Goal: Book appointment/travel/reservation

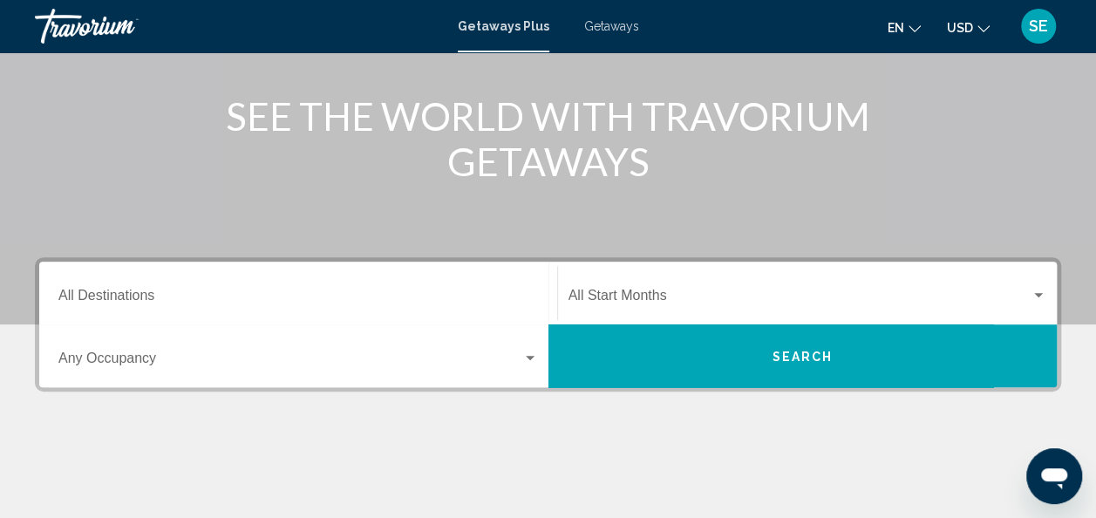
click at [89, 295] on input "Destination All Destinations" at bounding box center [298, 299] width 480 height 16
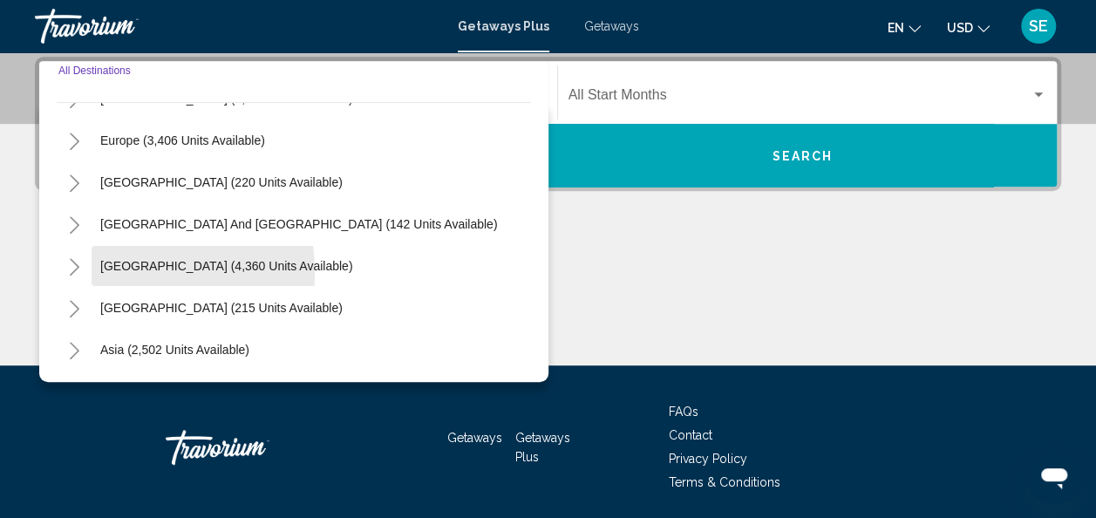
scroll to position [201, 0]
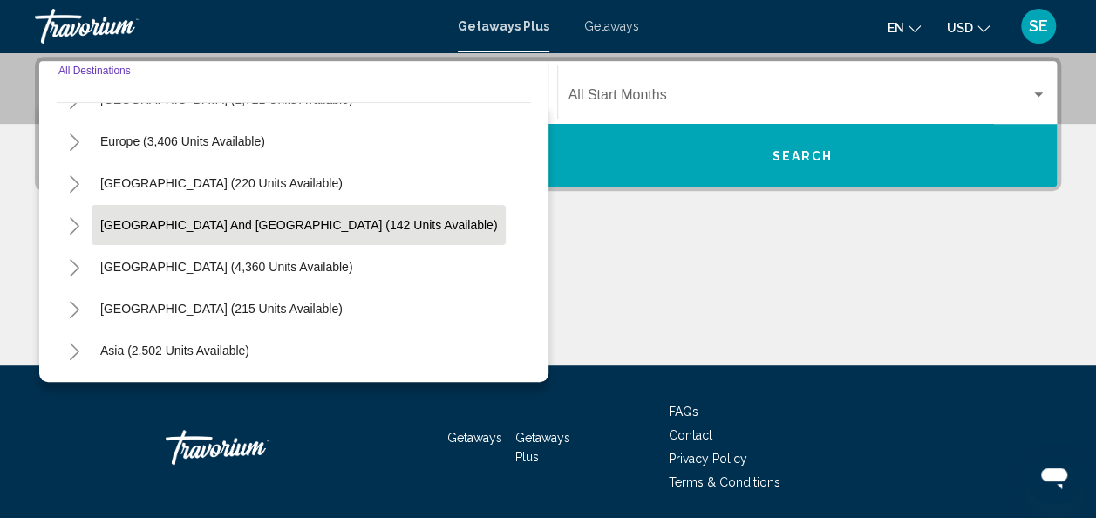
click at [117, 231] on button "[GEOGRAPHIC_DATA] and [GEOGRAPHIC_DATA] (142 units available)" at bounding box center [299, 225] width 414 height 40
type input "**********"
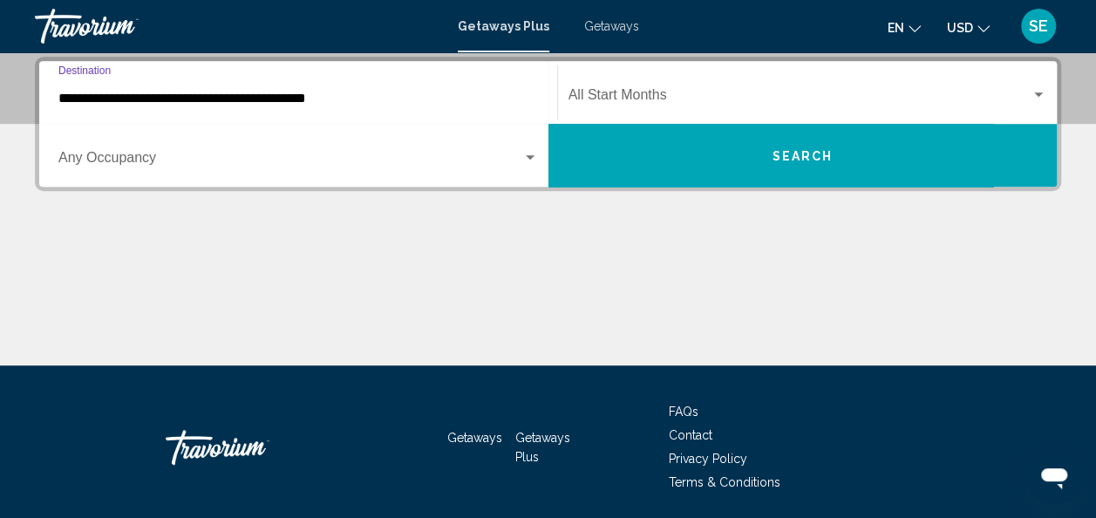
click at [68, 99] on input "**********" at bounding box center [298, 99] width 480 height 16
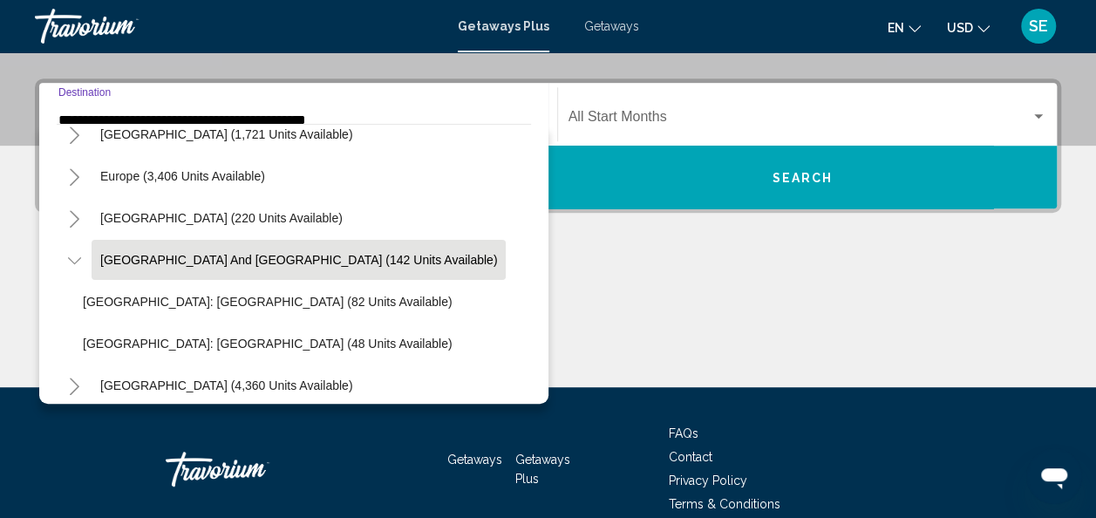
scroll to position [0, 0]
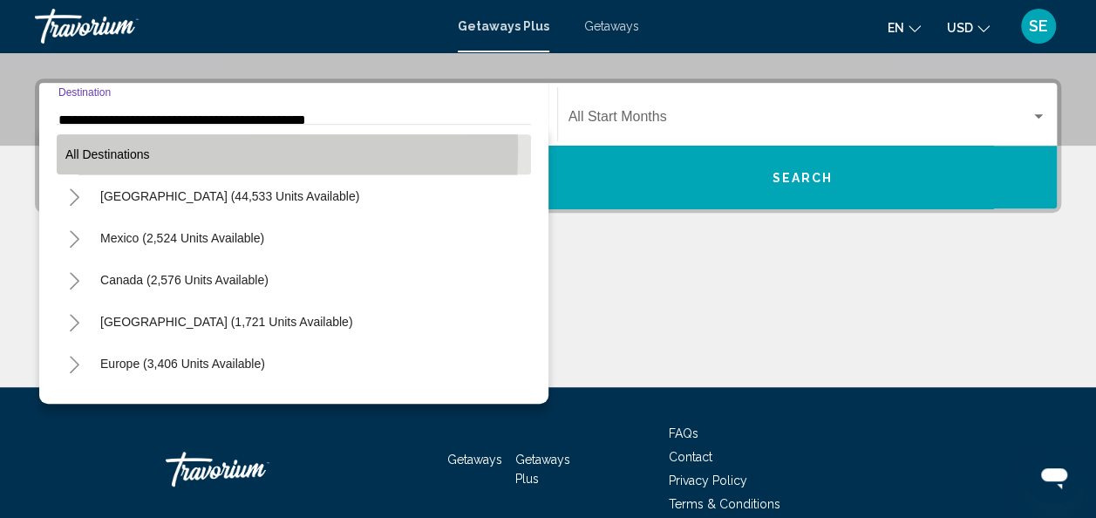
click at [76, 147] on span "All destinations" at bounding box center [107, 154] width 85 height 14
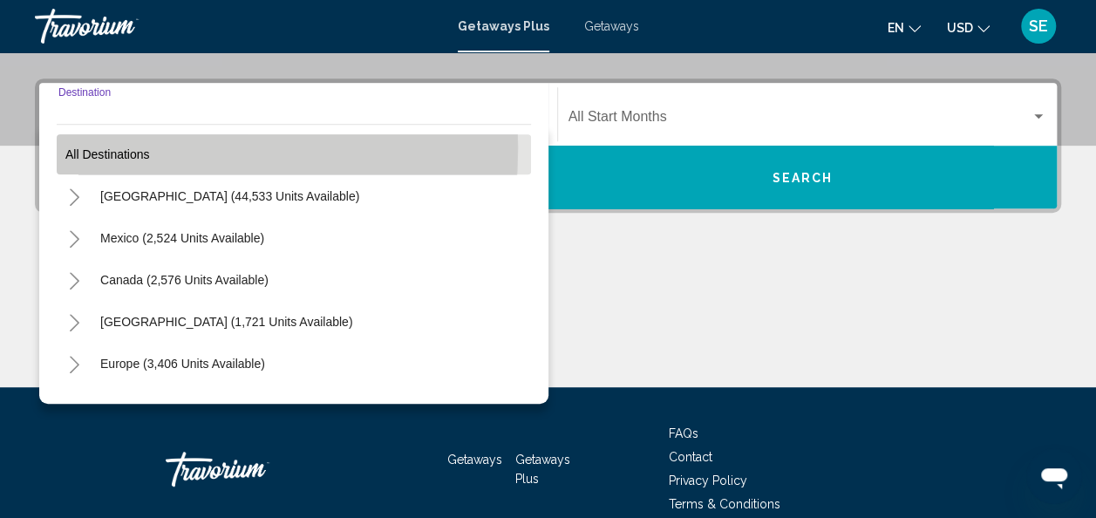
scroll to position [399, 0]
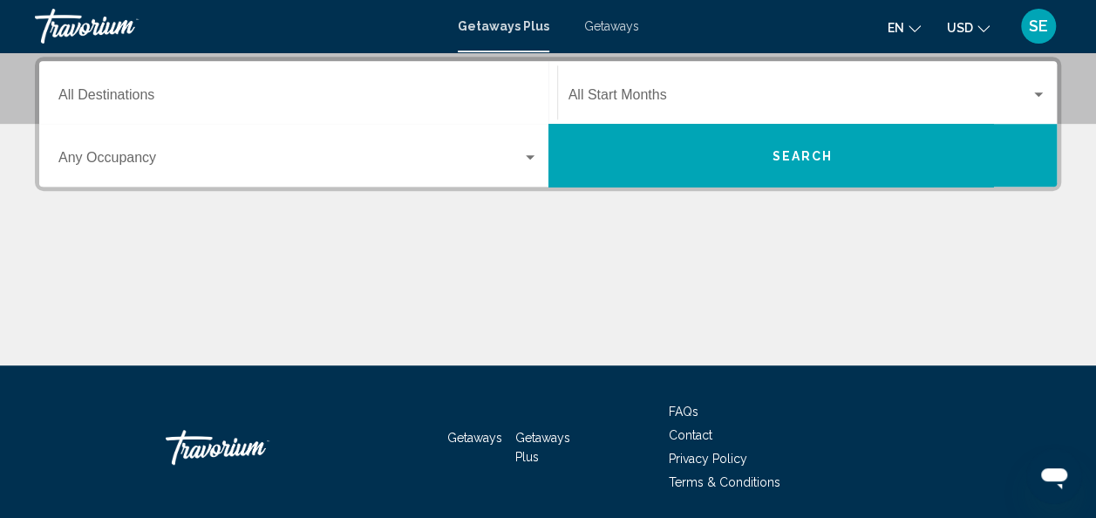
click at [607, 93] on span "Search widget" at bounding box center [800, 99] width 463 height 16
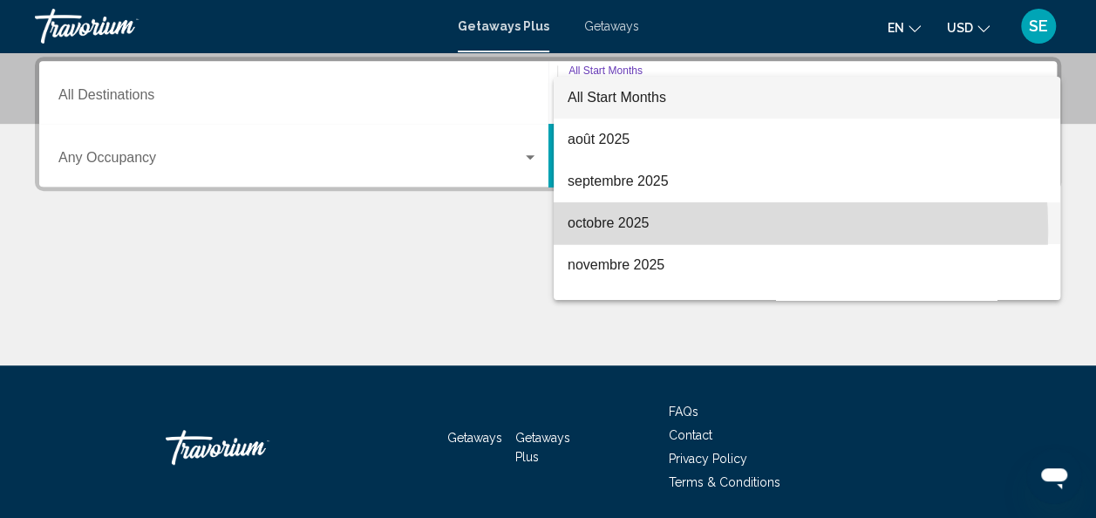
click at [608, 230] on span "octobre 2025" at bounding box center [807, 223] width 479 height 42
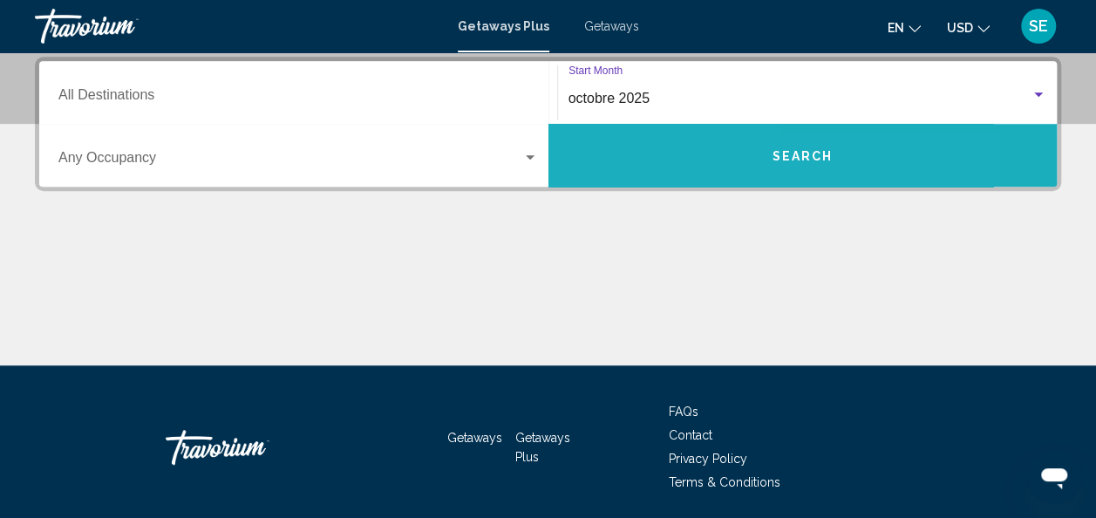
click at [586, 162] on button "Search" at bounding box center [803, 155] width 509 height 63
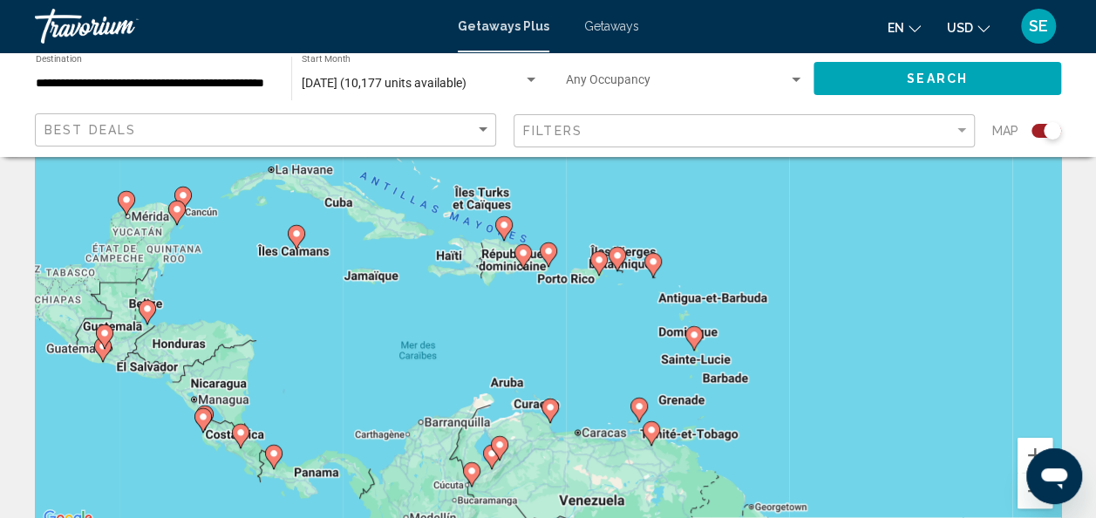
scroll to position [164, 0]
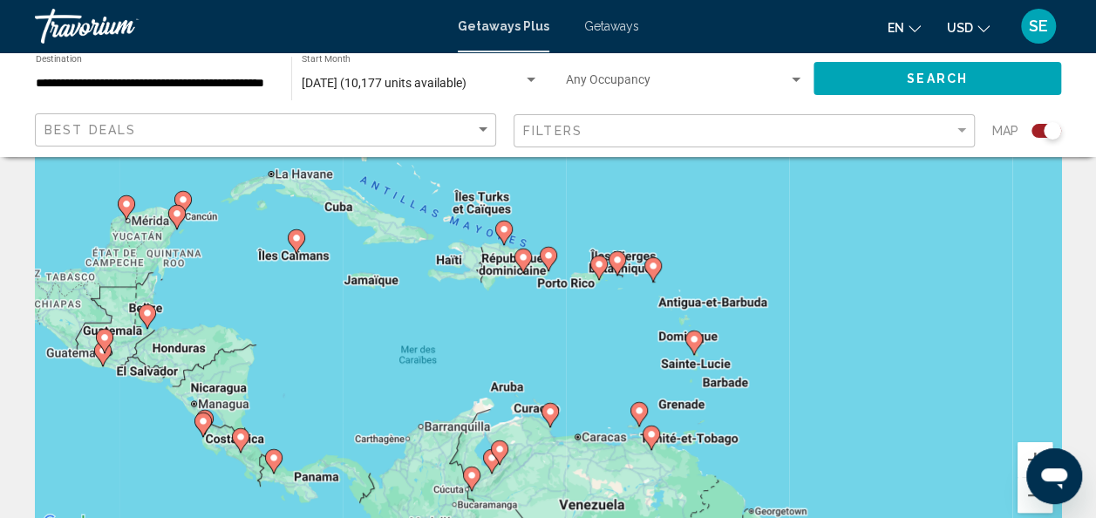
click at [520, 265] on icon "Main content" at bounding box center [523, 260] width 16 height 23
type input "**********"
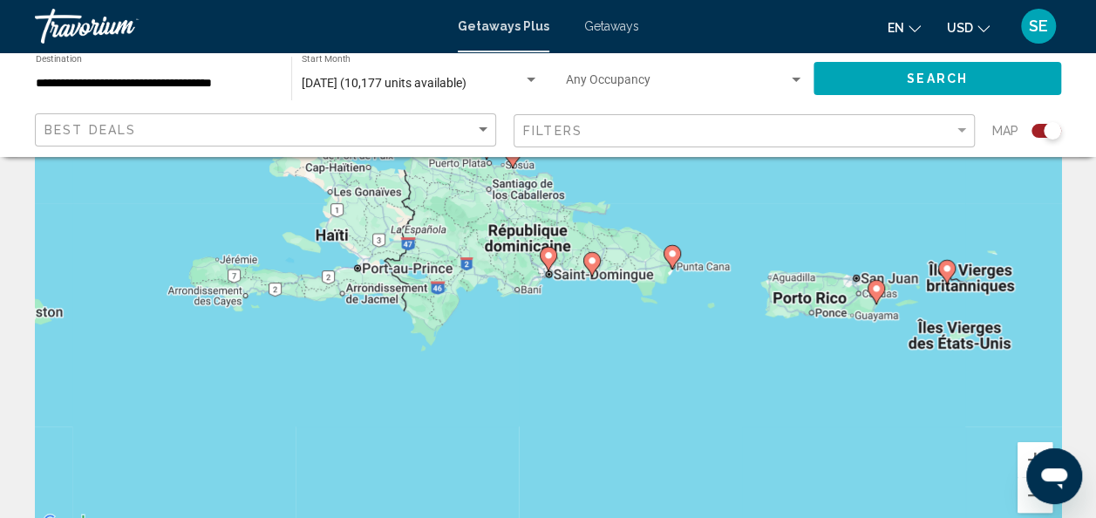
click at [549, 254] on image "Main content" at bounding box center [548, 255] width 10 height 10
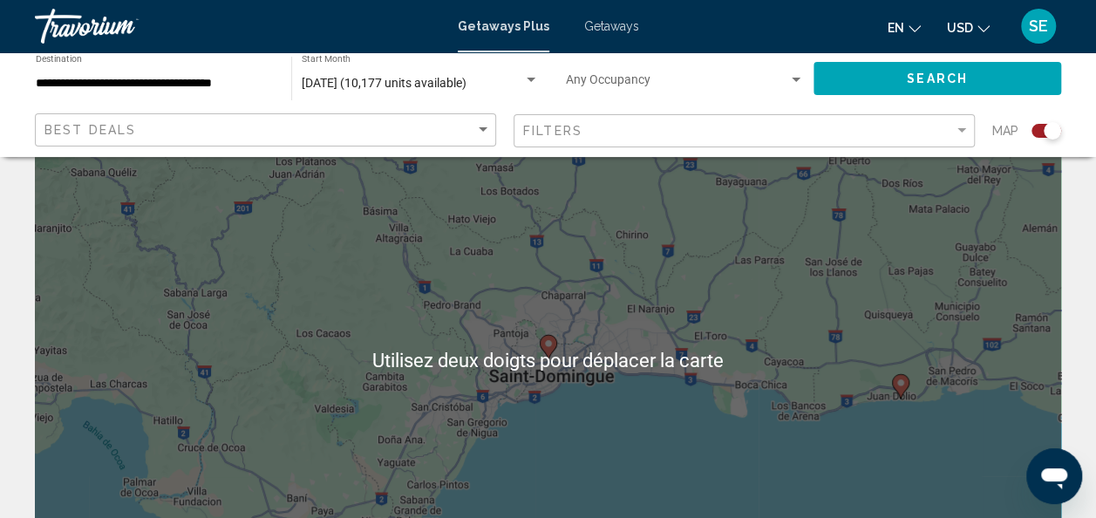
scroll to position [78, 0]
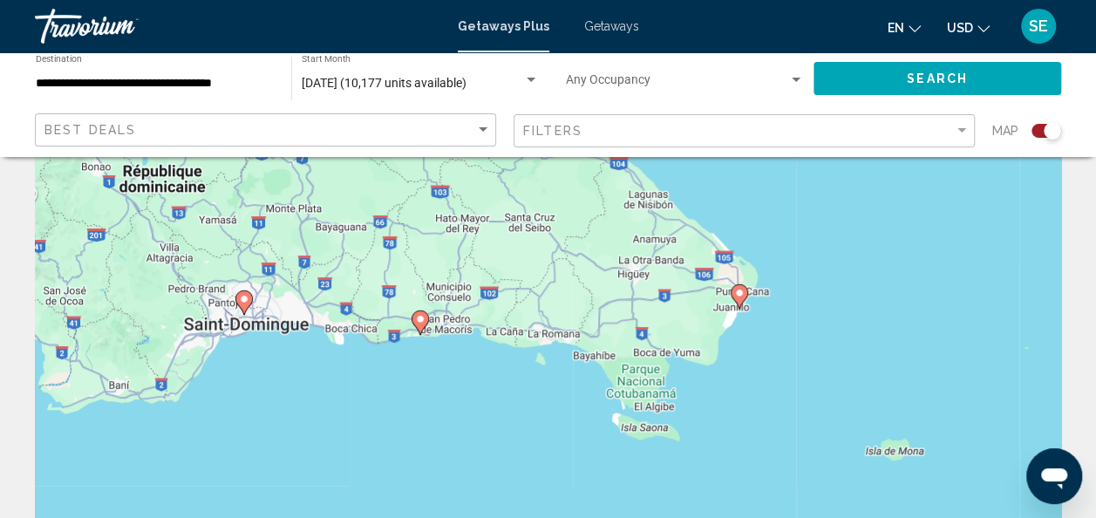
click at [739, 291] on image "Main content" at bounding box center [739, 293] width 10 height 10
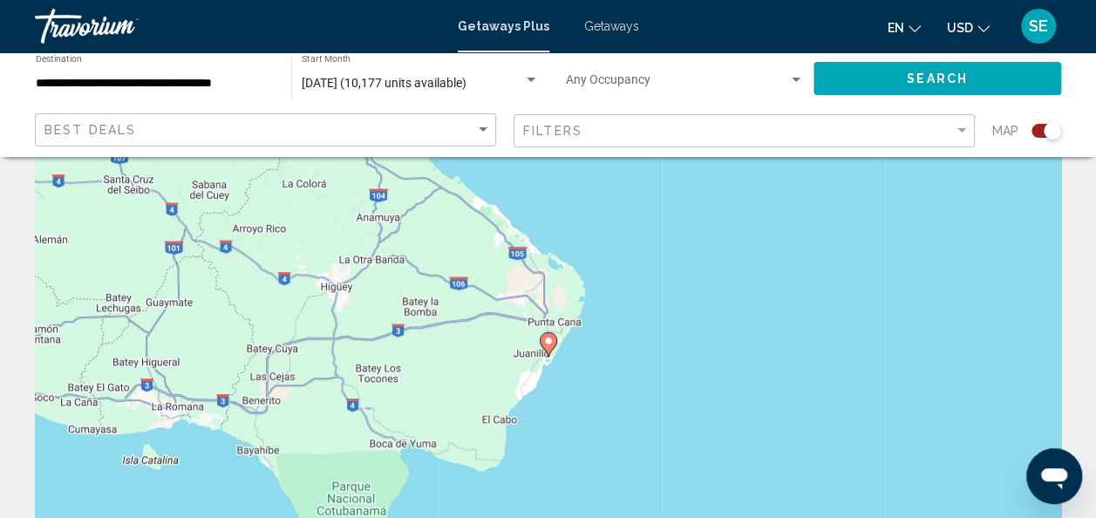
click at [547, 341] on image "Main content" at bounding box center [548, 341] width 10 height 10
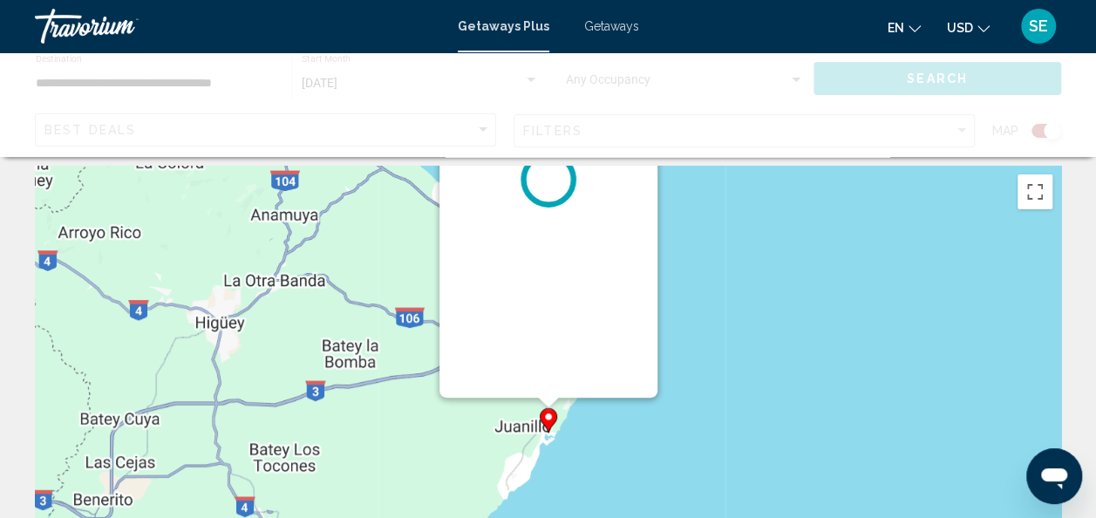
click at [549, 427] on div "Pour naviguer, appuyez sur les touches fléchées. Pour activer le glissement ave…" at bounding box center [1062, 427] width 1027 height 0
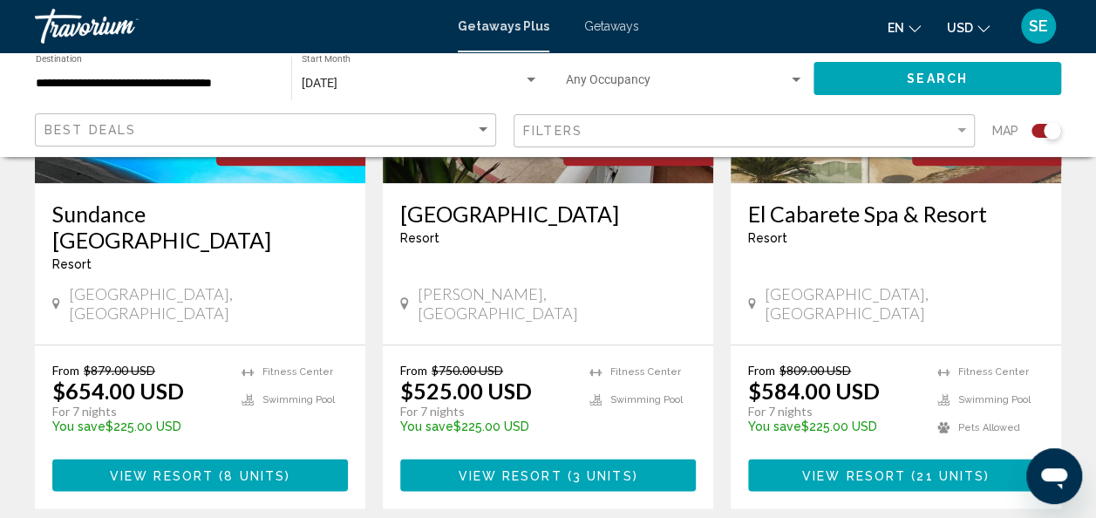
scroll to position [876, 0]
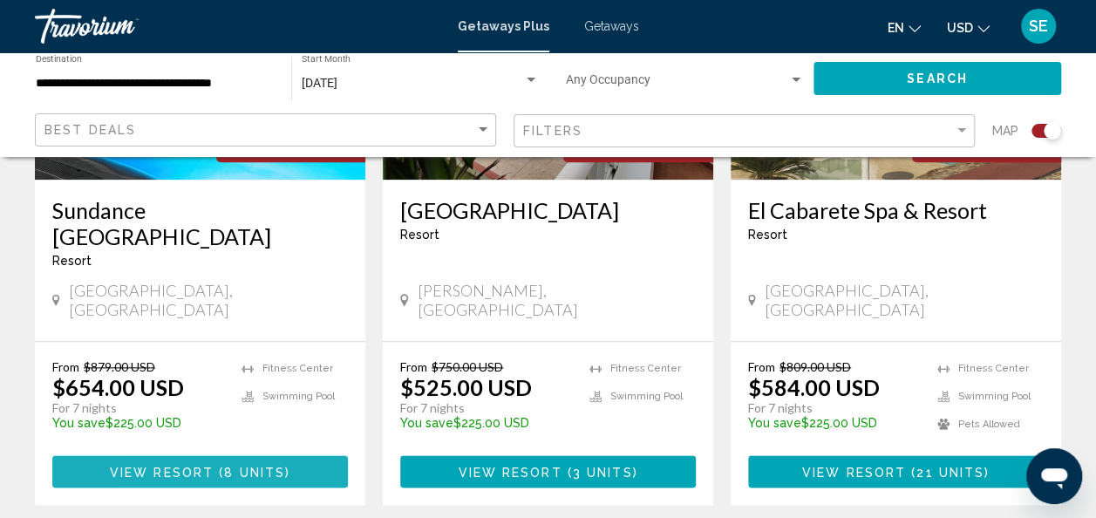
click at [122, 465] on span "View Resort" at bounding box center [162, 472] width 104 height 14
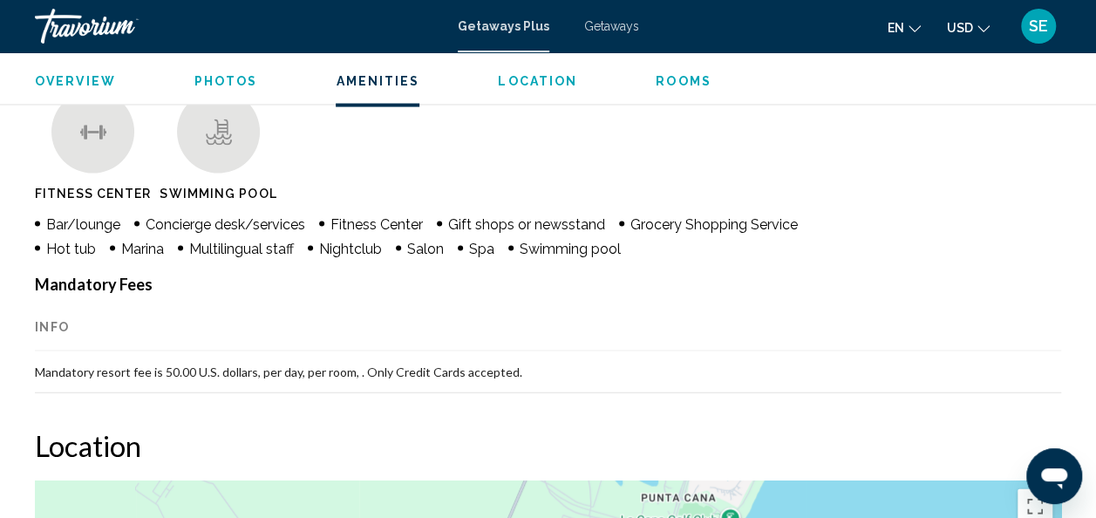
scroll to position [1668, 0]
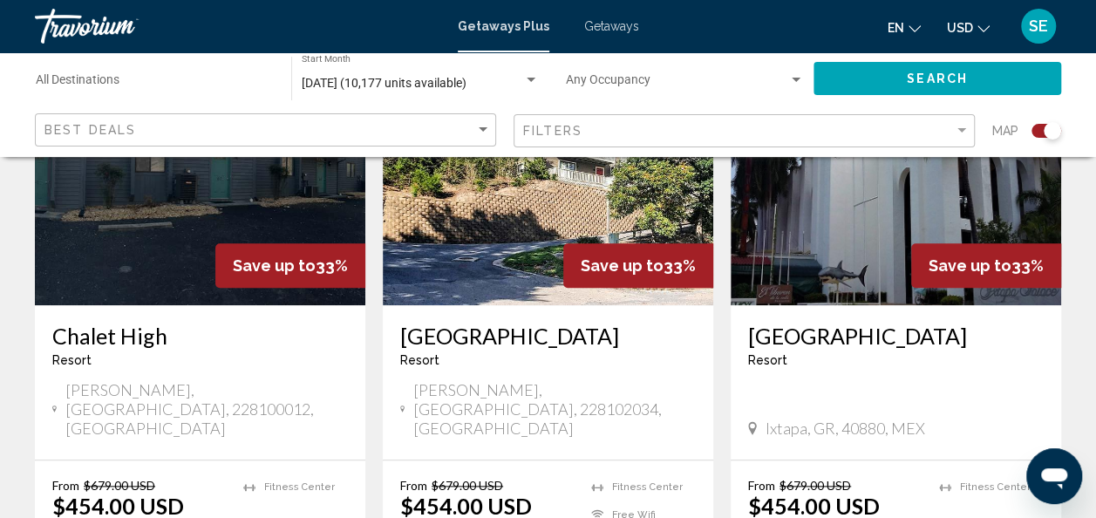
scroll to position [746, 0]
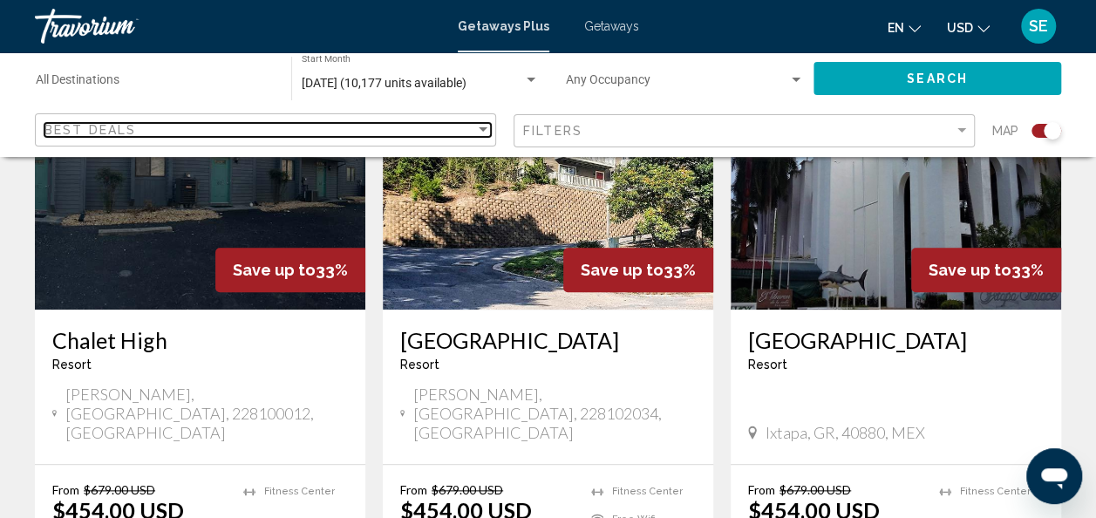
click at [72, 131] on span "Best Deals" at bounding box center [90, 130] width 92 height 14
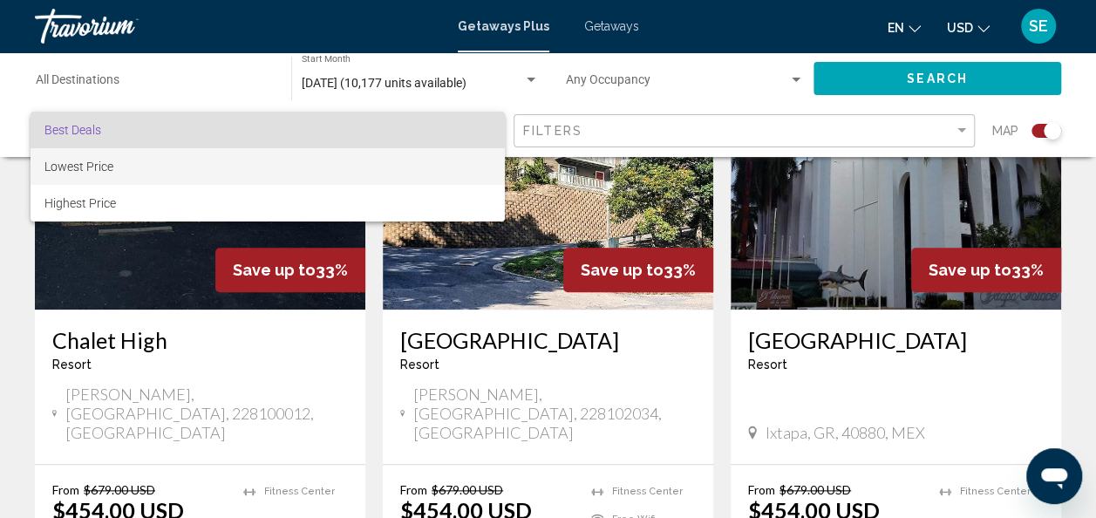
click at [60, 173] on span "Lowest Price" at bounding box center [78, 167] width 69 height 14
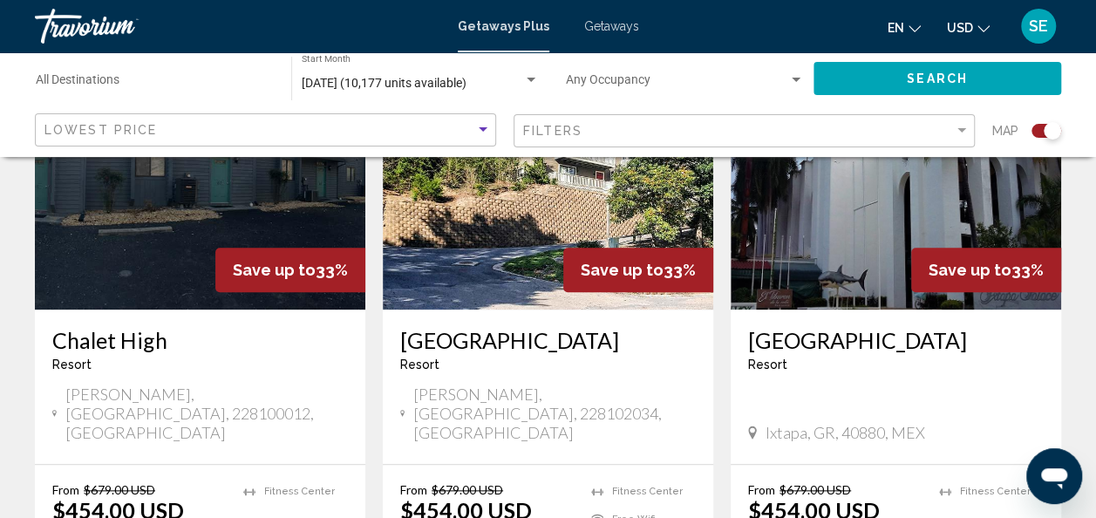
click at [843, 89] on button "Search" at bounding box center [938, 78] width 248 height 32
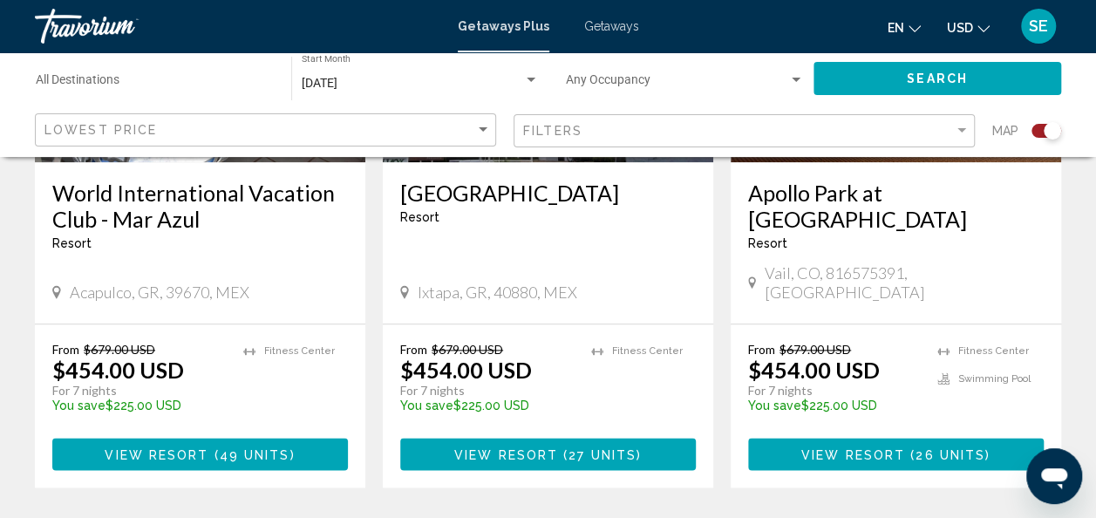
scroll to position [939, 0]
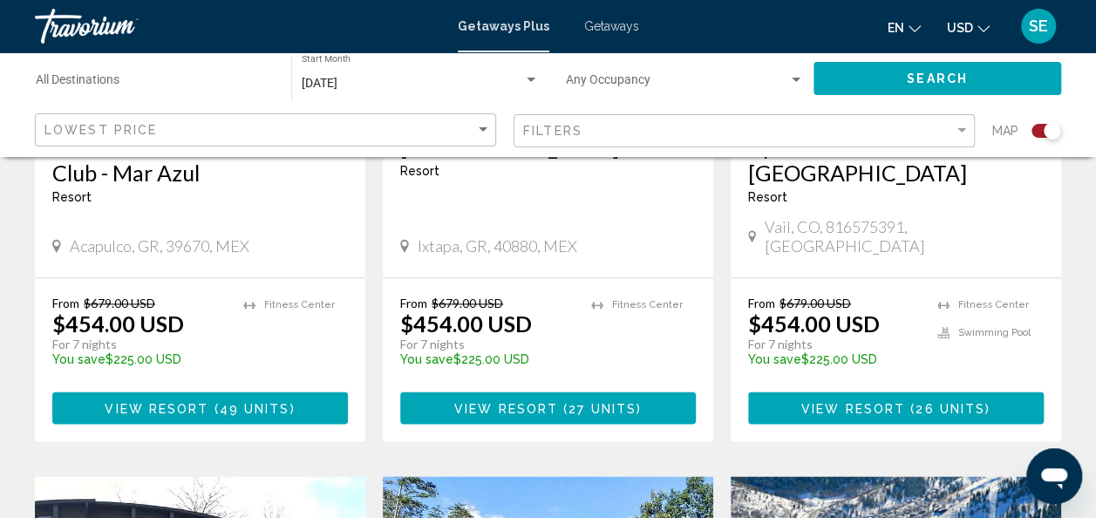
click at [718, 347] on app-exchanges-search-item "Save up to 33% [GEOGRAPHIC_DATA] - This is an adults only resort Ixtapa, GR, 40…" at bounding box center [548, 139] width 348 height 604
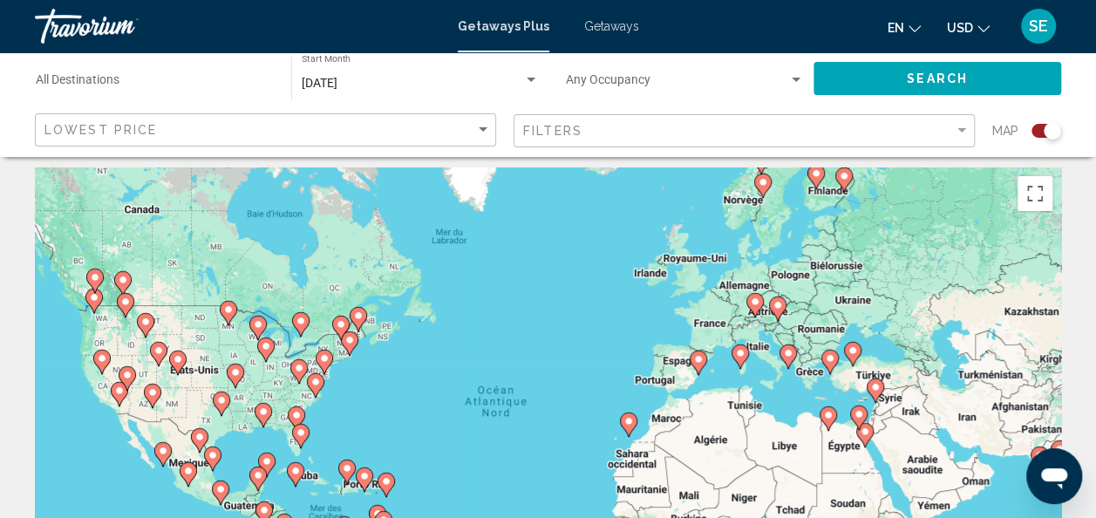
scroll to position [0, 0]
